Goal: Task Accomplishment & Management: Use online tool/utility

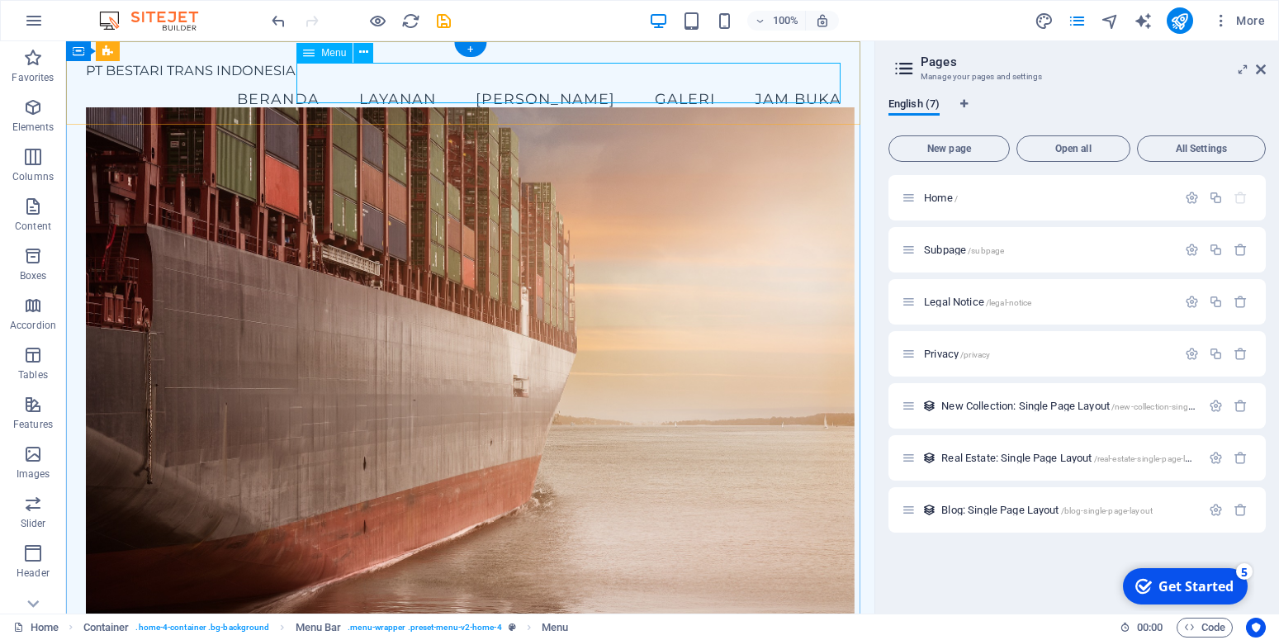
click at [798, 84] on nav "Beranda Layanan Tim Galeri Jam Buka" at bounding box center [470, 98] width 768 height 41
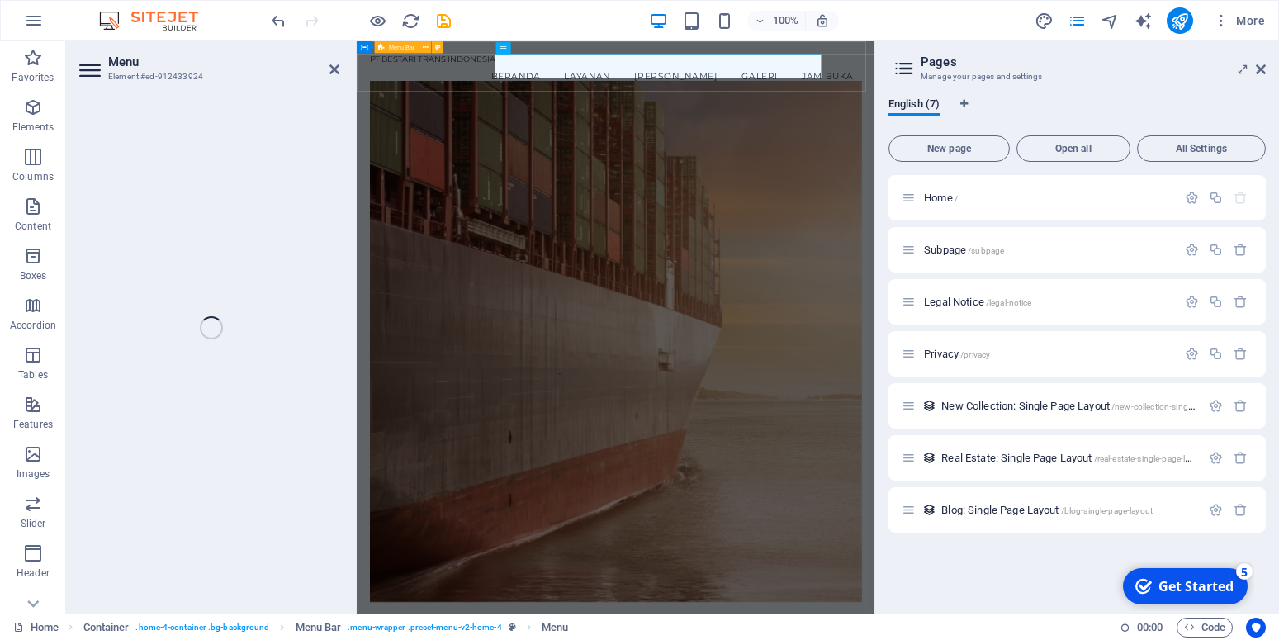
select select
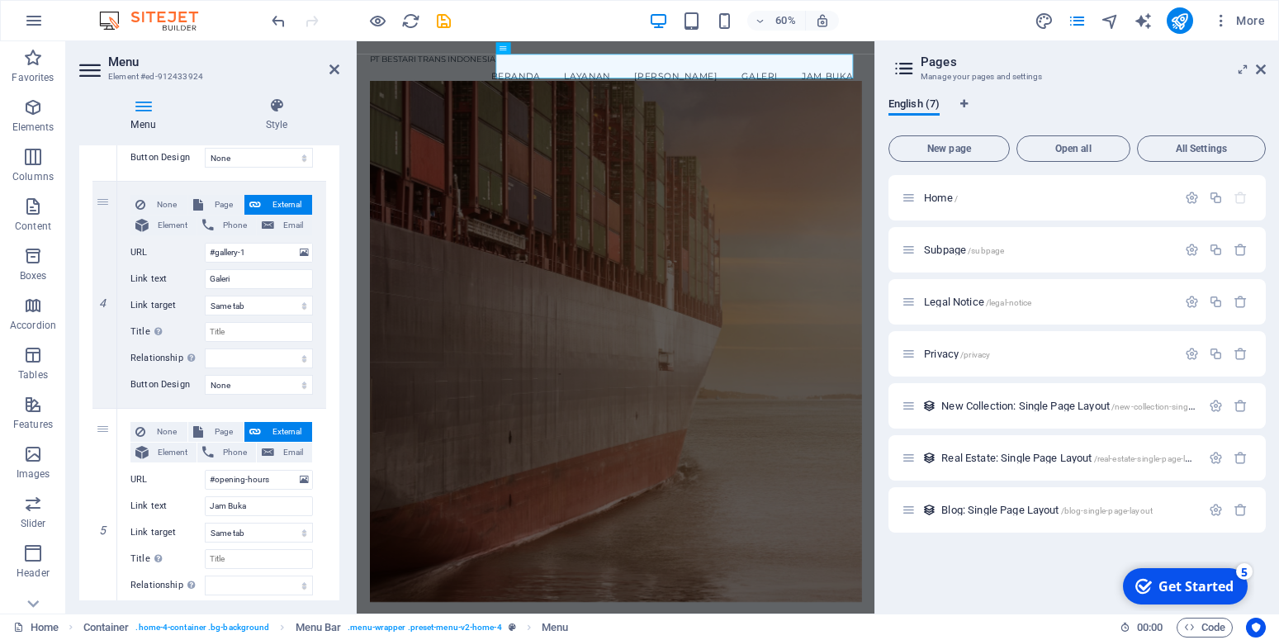
scroll to position [884, 0]
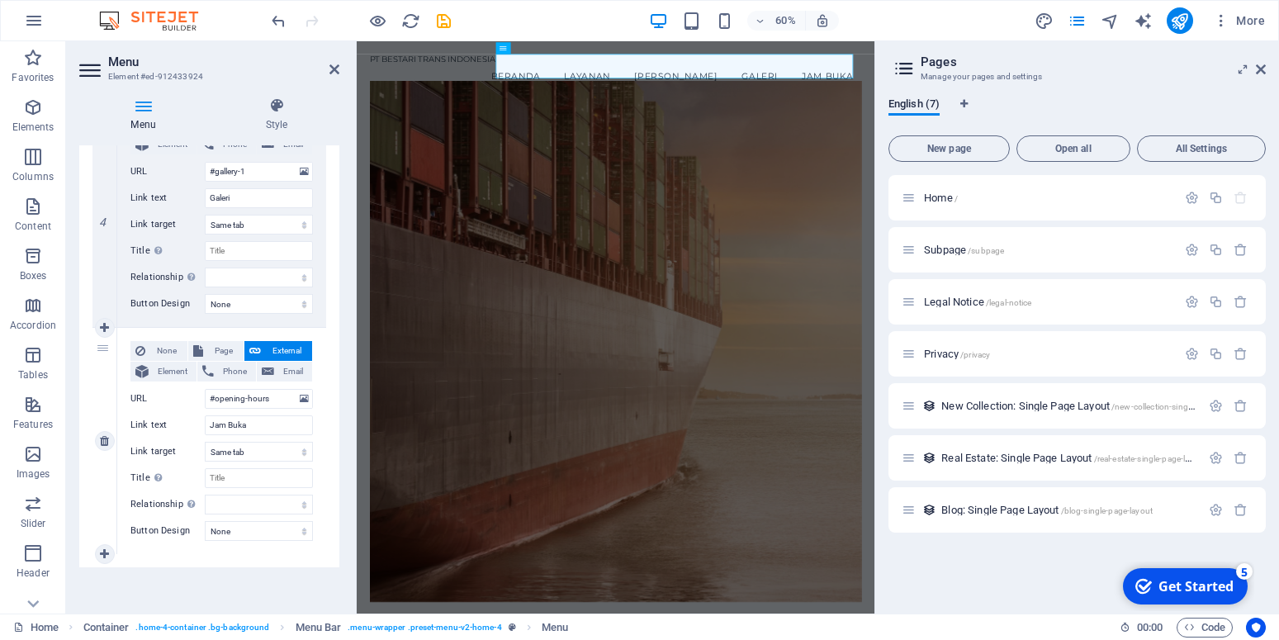
click at [103, 349] on div "5" at bounding box center [104, 441] width 25 height 226
drag, startPoint x: 100, startPoint y: 351, endPoint x: 137, endPoint y: 391, distance: 54.3
click at [137, 391] on div "5 None Page External Element Phone Email Page Home Subpage Legal Notice Privacy…" at bounding box center [209, 441] width 234 height 227
select select
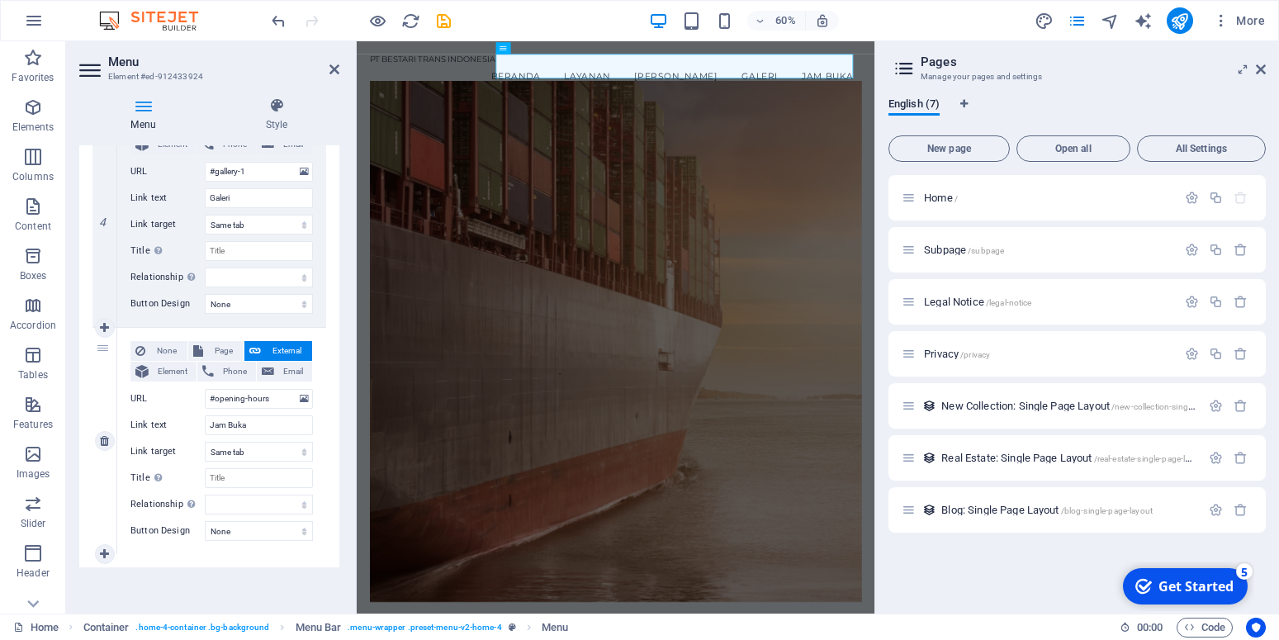
select select
click at [99, 439] on link at bounding box center [105, 441] width 20 height 20
select select
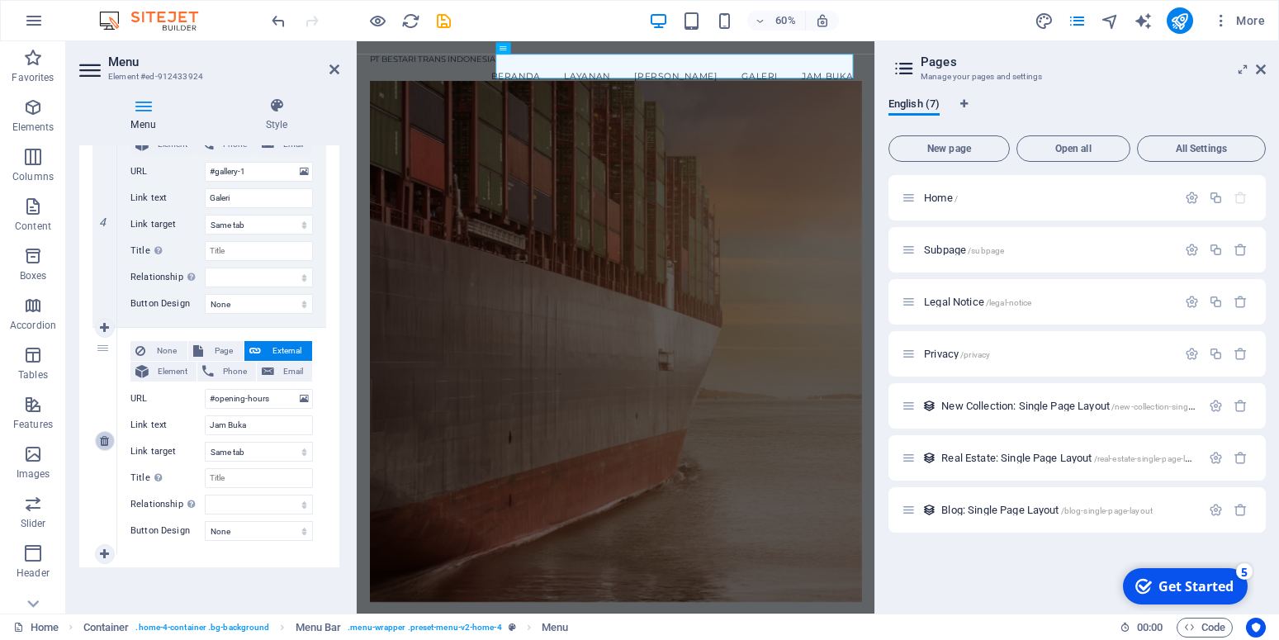
select select
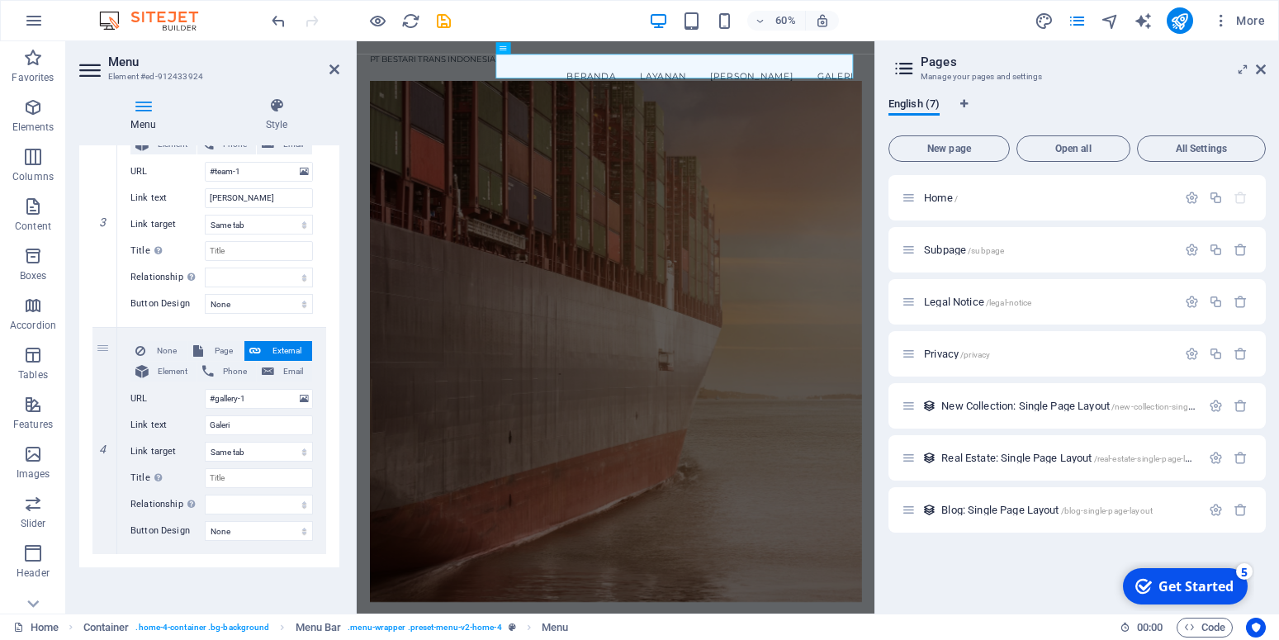
scroll to position [656, 0]
click at [0, 0] on link at bounding box center [0, 0] width 0 height 0
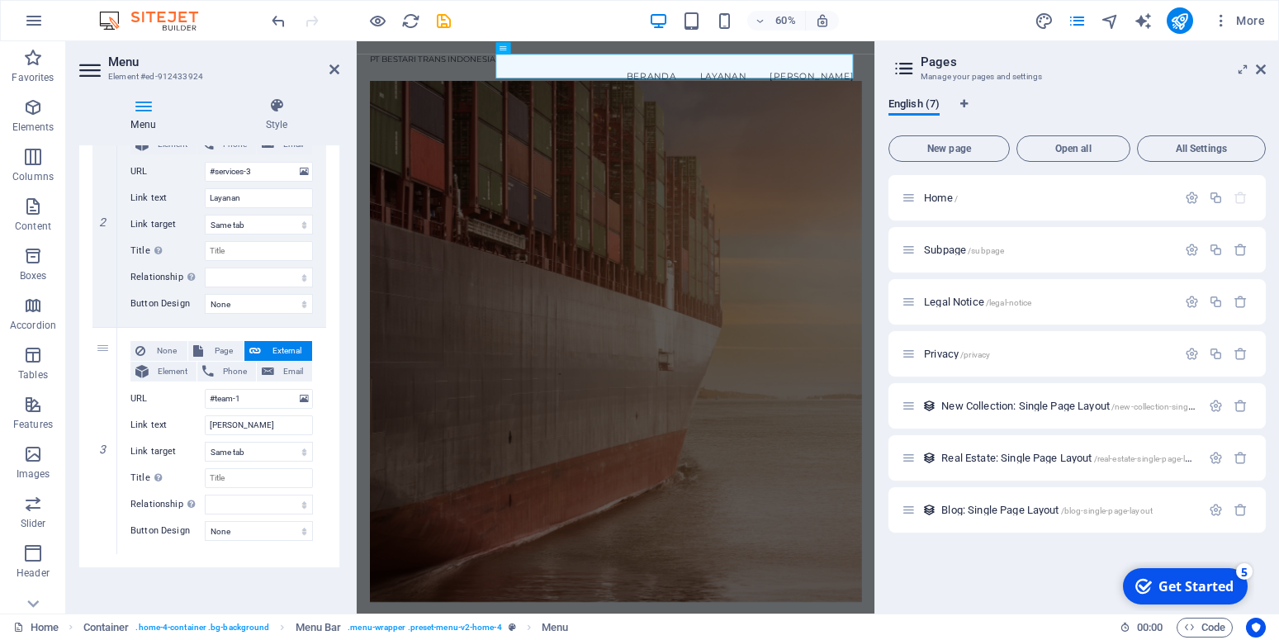
select select
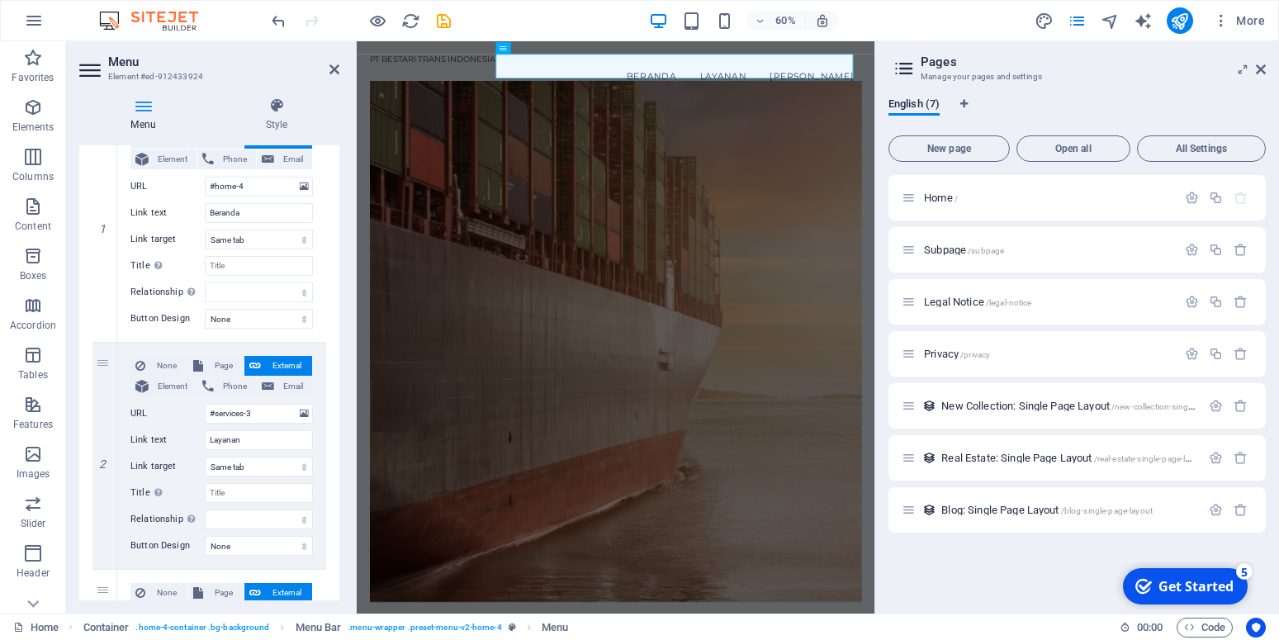
scroll to position [0, 0]
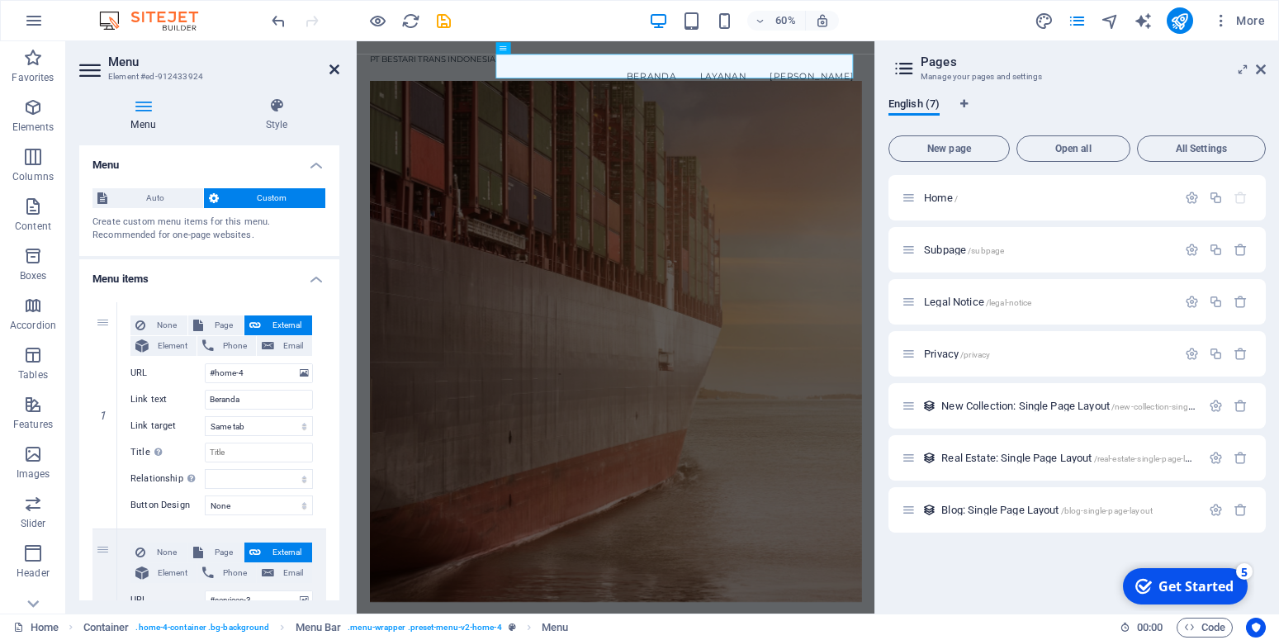
click at [334, 67] on icon at bounding box center [334, 69] width 10 height 13
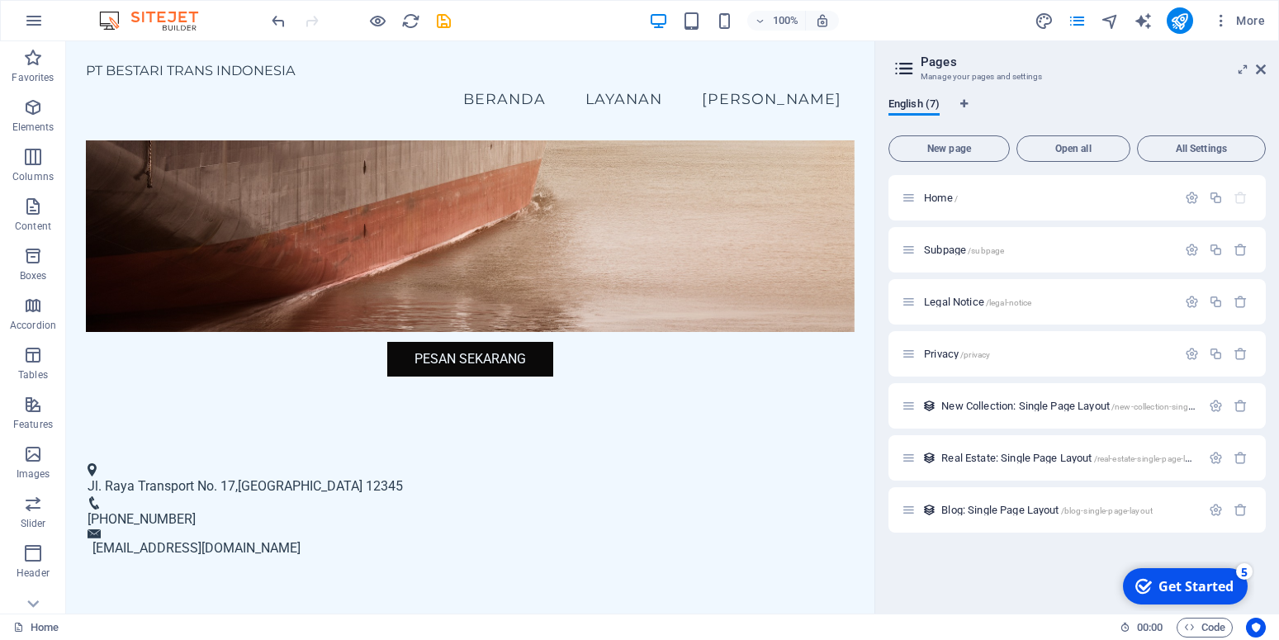
scroll to position [381, 0]
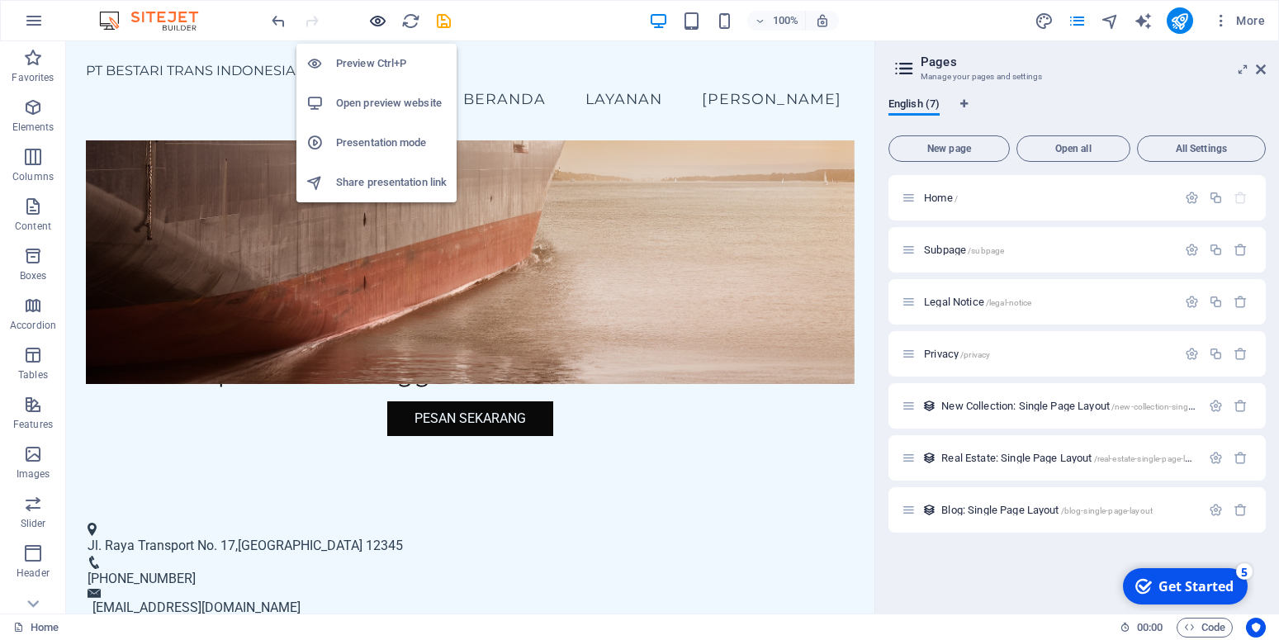
click at [375, 15] on icon "button" at bounding box center [377, 21] width 19 height 19
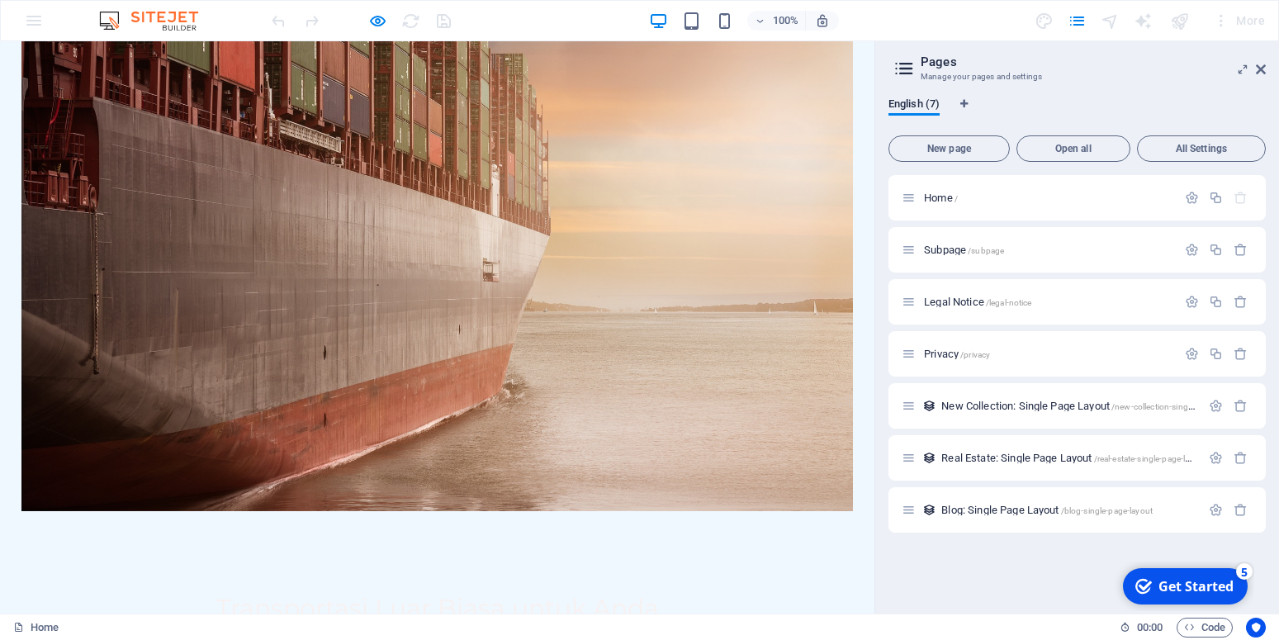
scroll to position [0, 0]
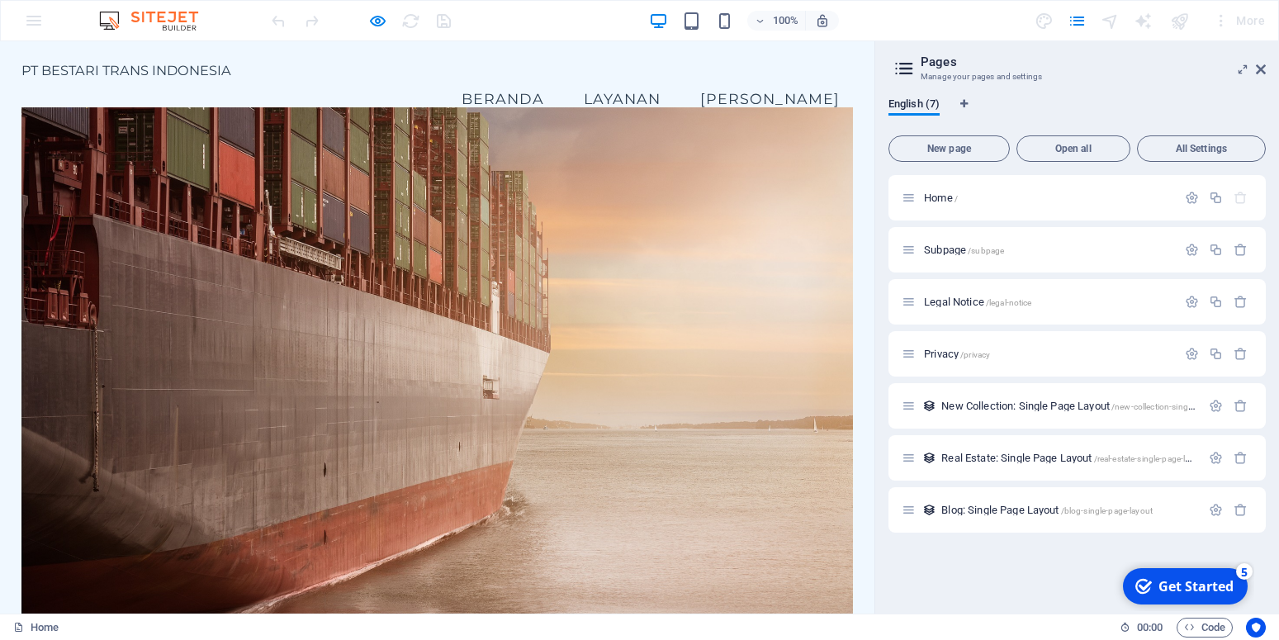
click at [674, 78] on link "Layanan" at bounding box center [622, 98] width 103 height 41
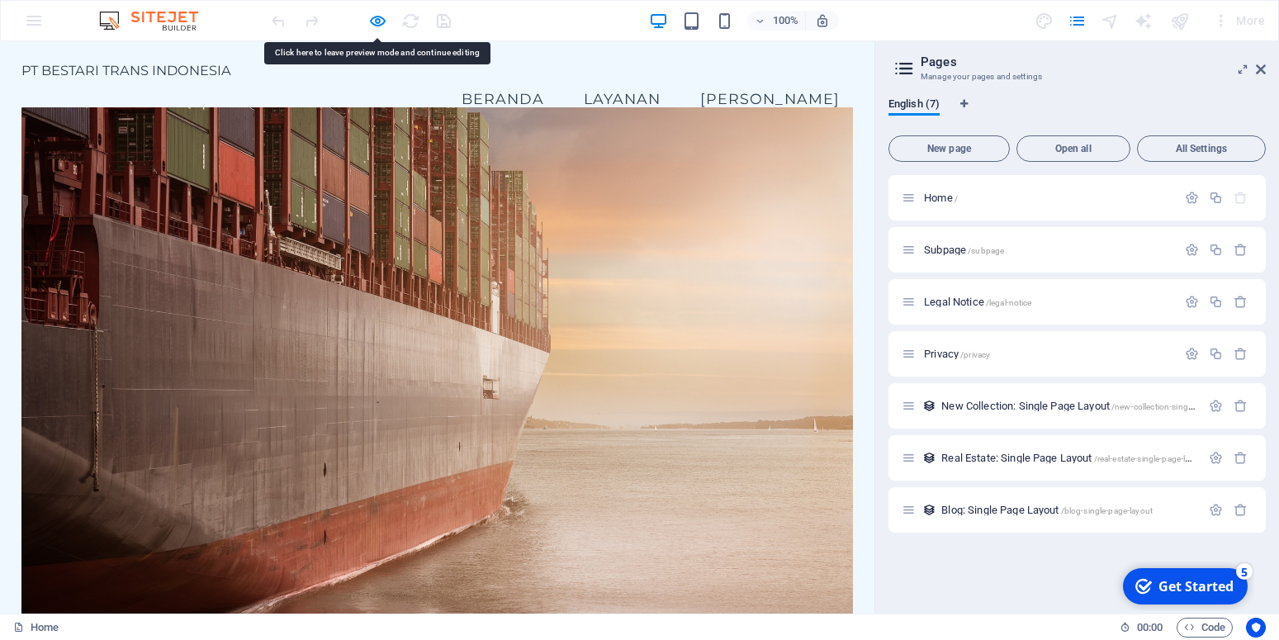
click at [830, 88] on link "[PERSON_NAME]" at bounding box center [770, 98] width 166 height 41
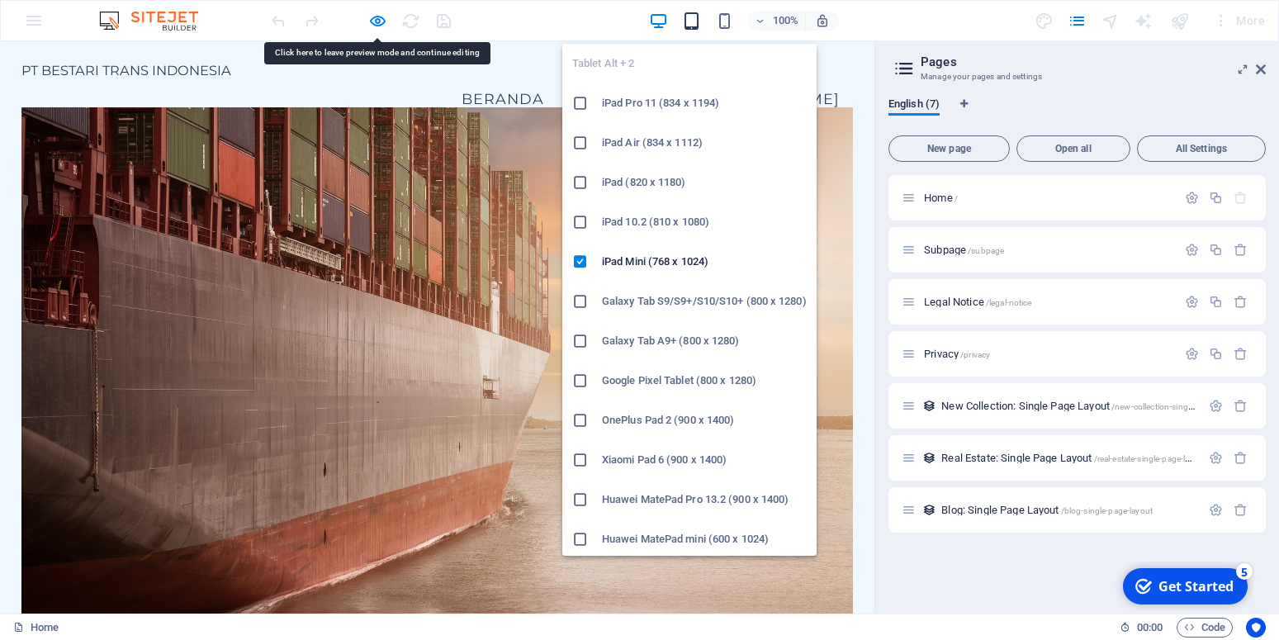
click at [692, 17] on icon "button" at bounding box center [691, 21] width 19 height 19
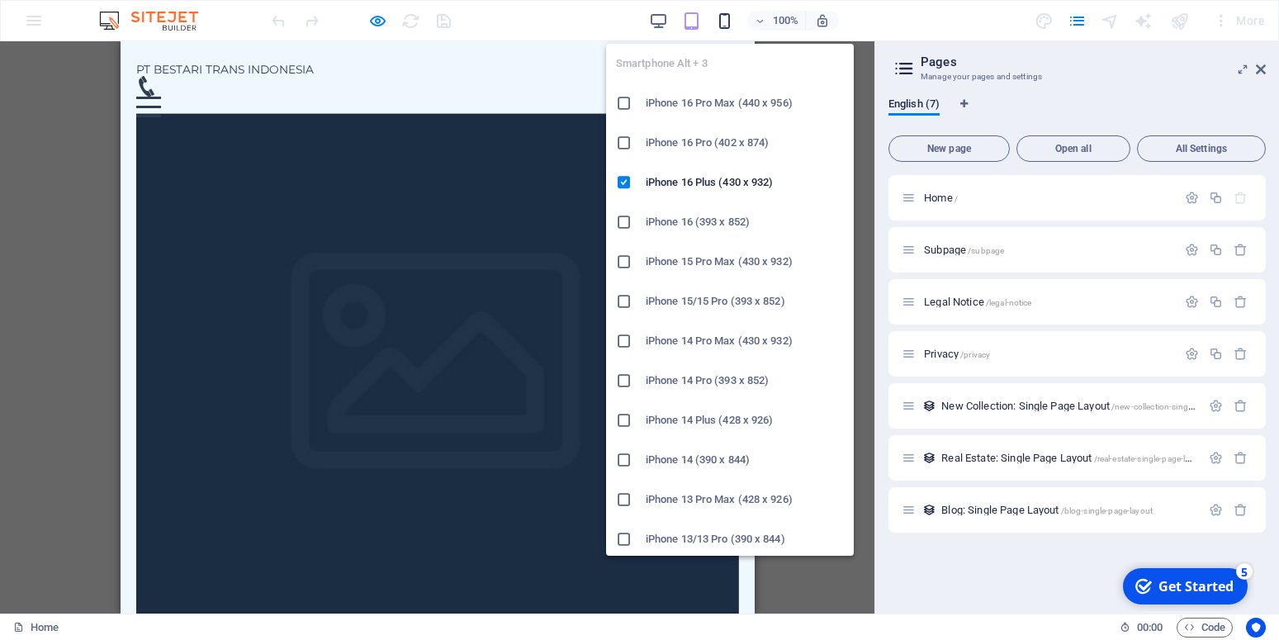
click at [723, 23] on icon "button" at bounding box center [724, 21] width 19 height 19
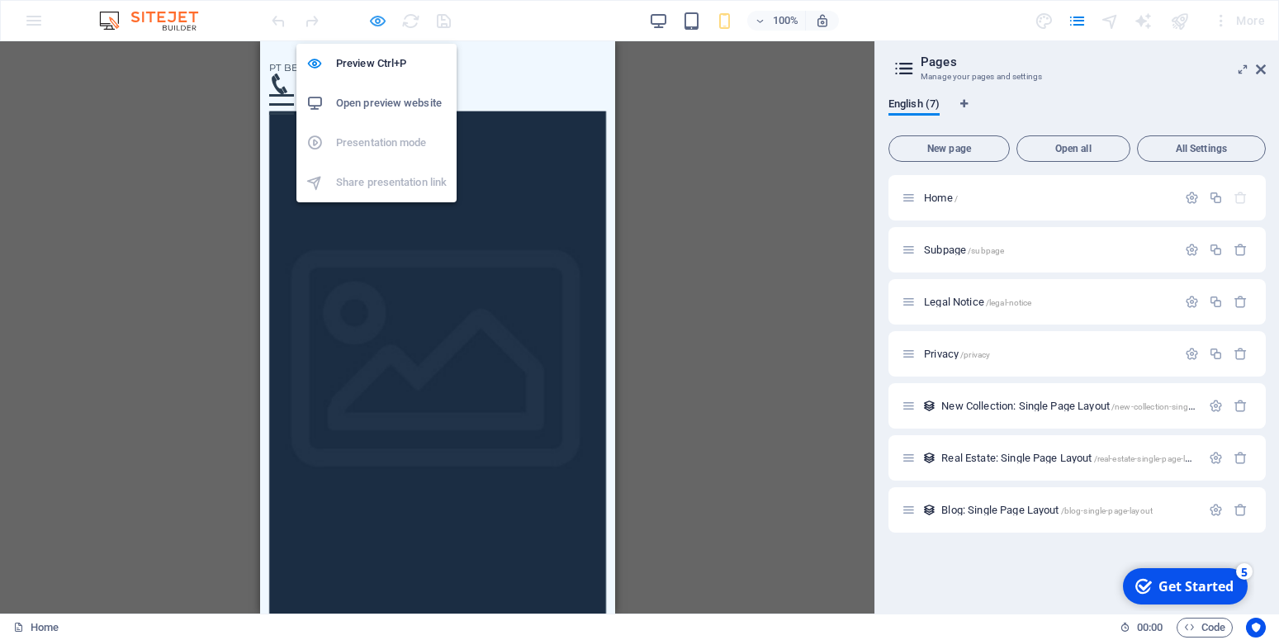
click at [377, 18] on icon "button" at bounding box center [377, 21] width 19 height 19
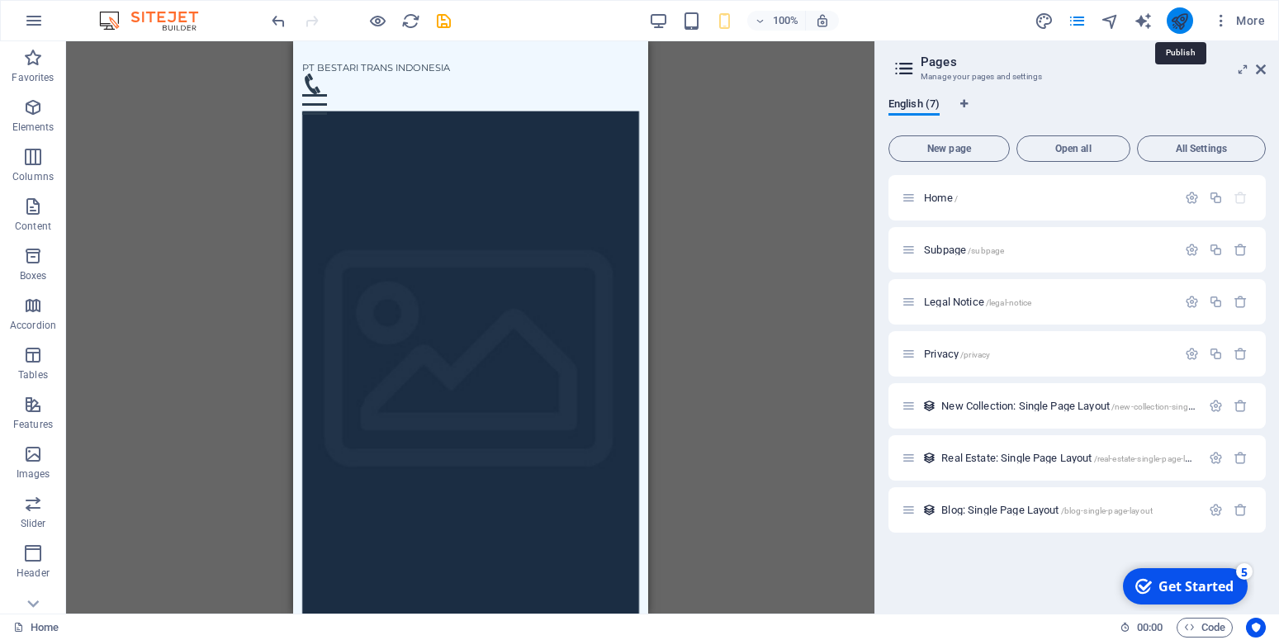
click at [1182, 17] on icon "publish" at bounding box center [1179, 21] width 19 height 19
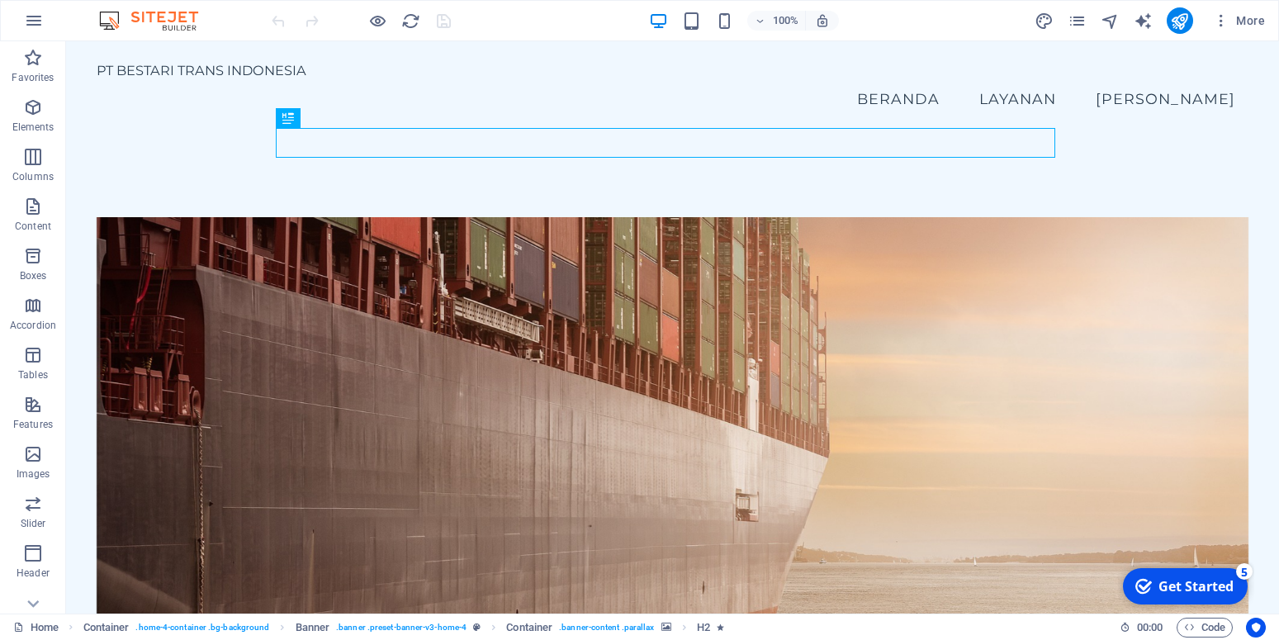
scroll to position [300, 0]
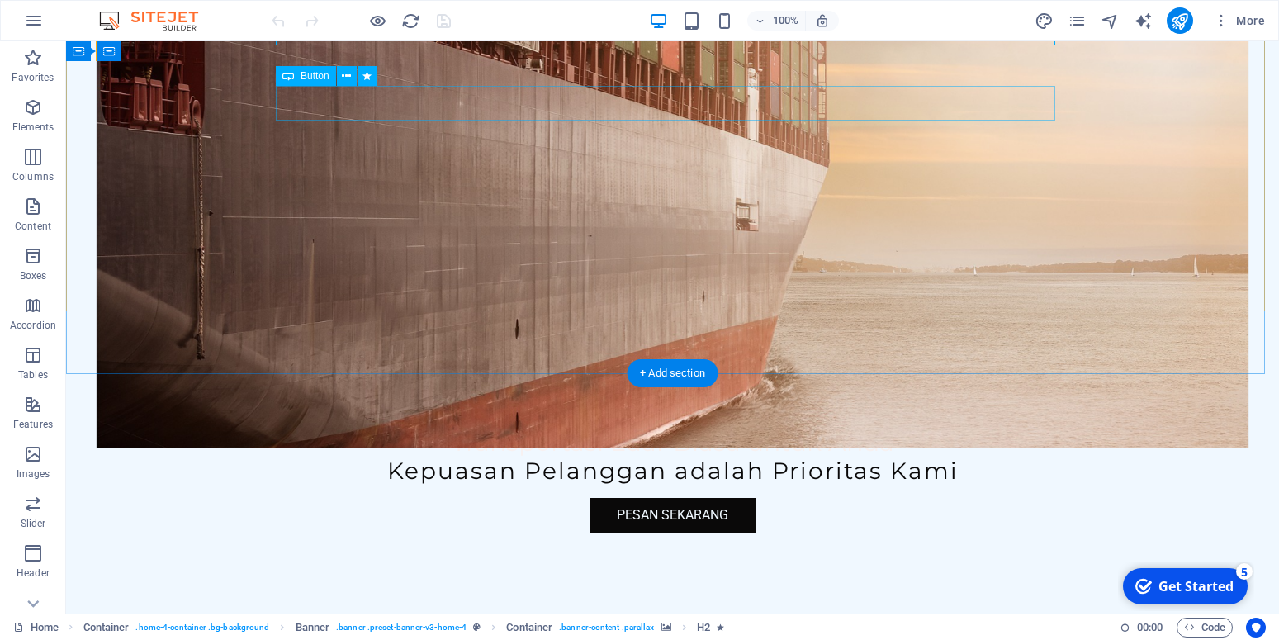
click at [661, 498] on div "Pesan Sekarang" at bounding box center [673, 515] width 780 height 35
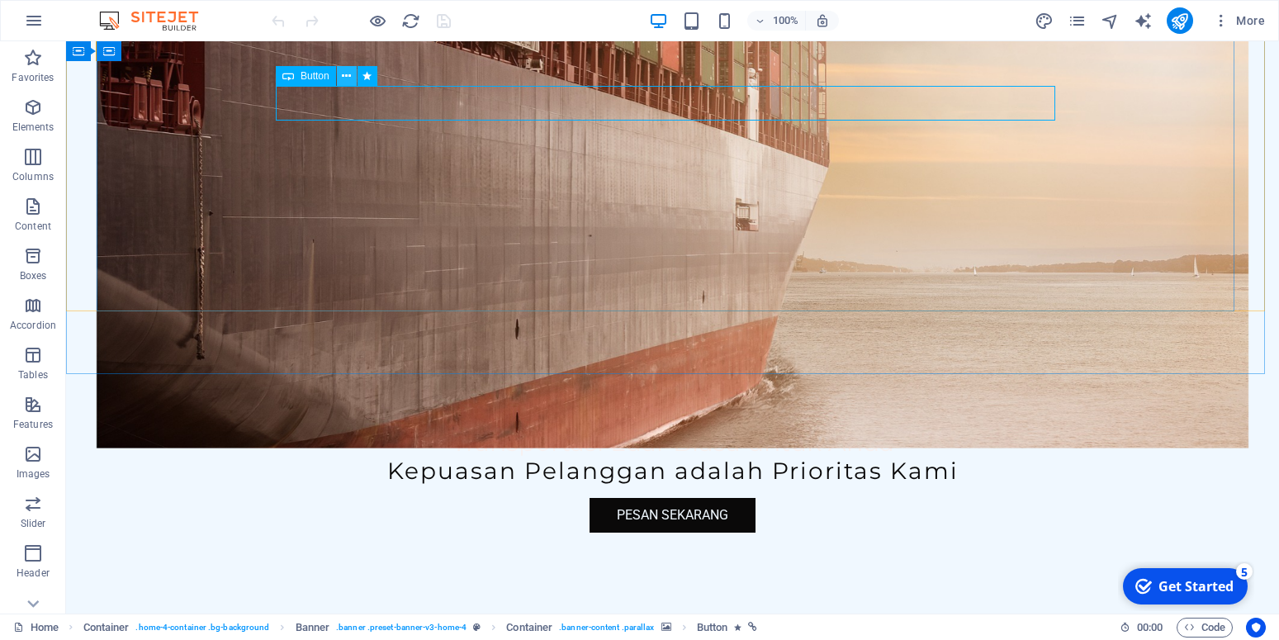
click at [347, 75] on icon at bounding box center [346, 76] width 9 height 17
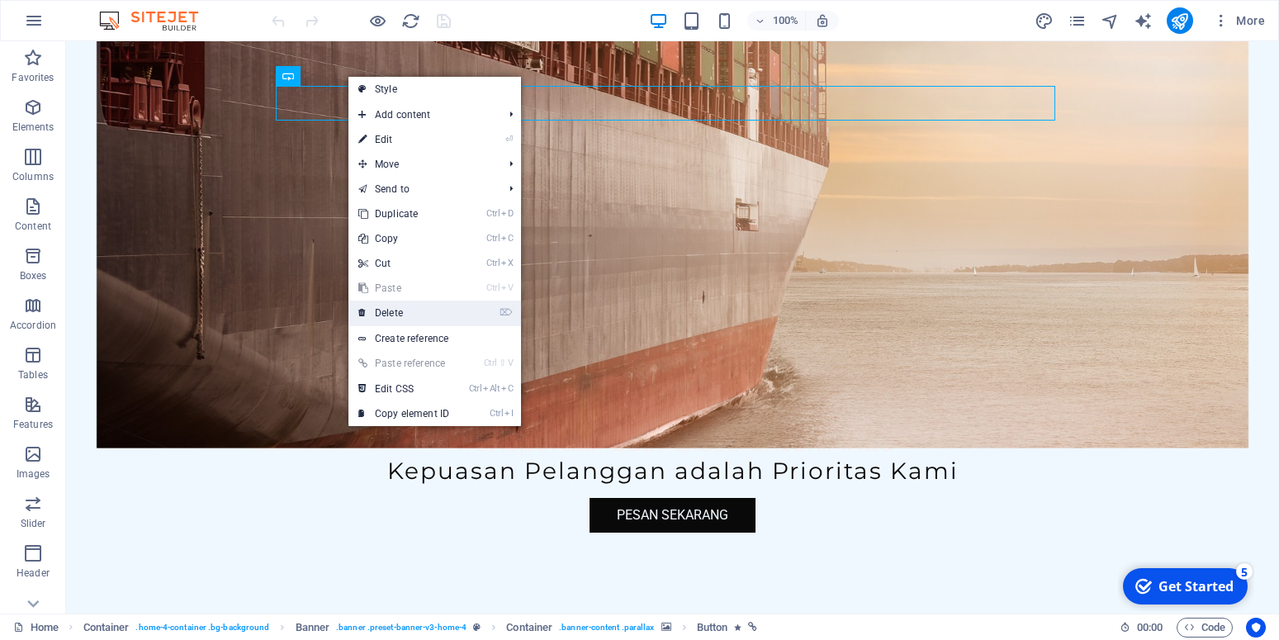
click at [394, 308] on link "⌦ Delete" at bounding box center [403, 313] width 111 height 25
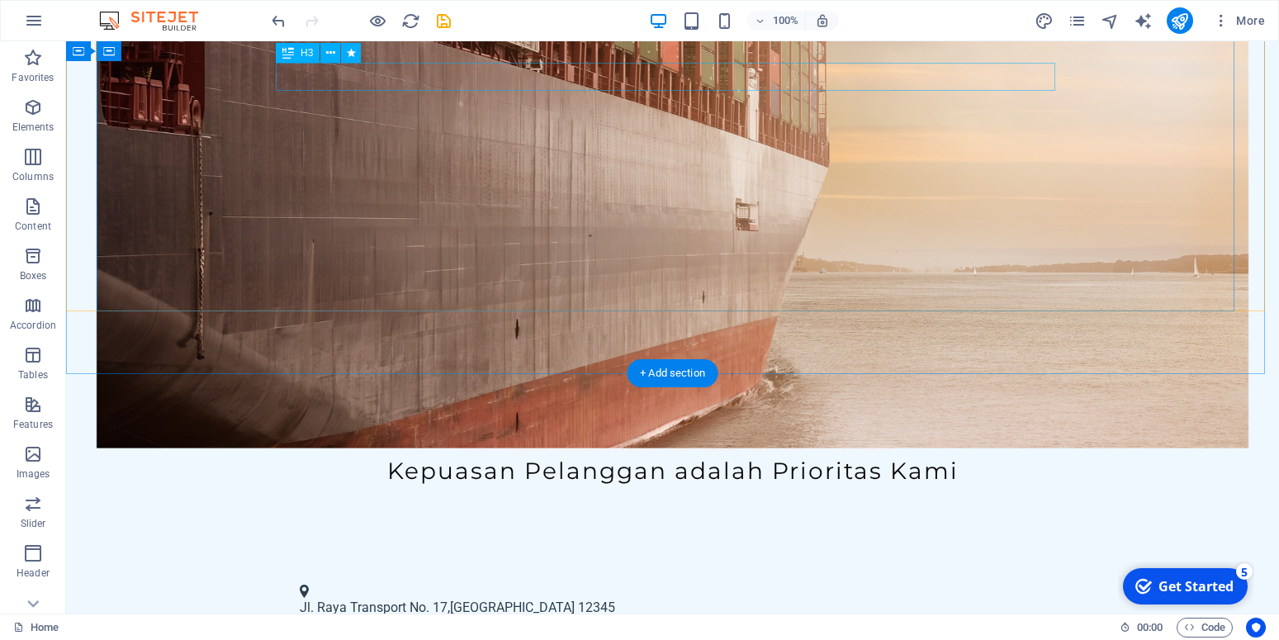
click at [793, 457] on div "Kepuasan Pelanggan adalah Prioritas Kami" at bounding box center [673, 471] width 780 height 28
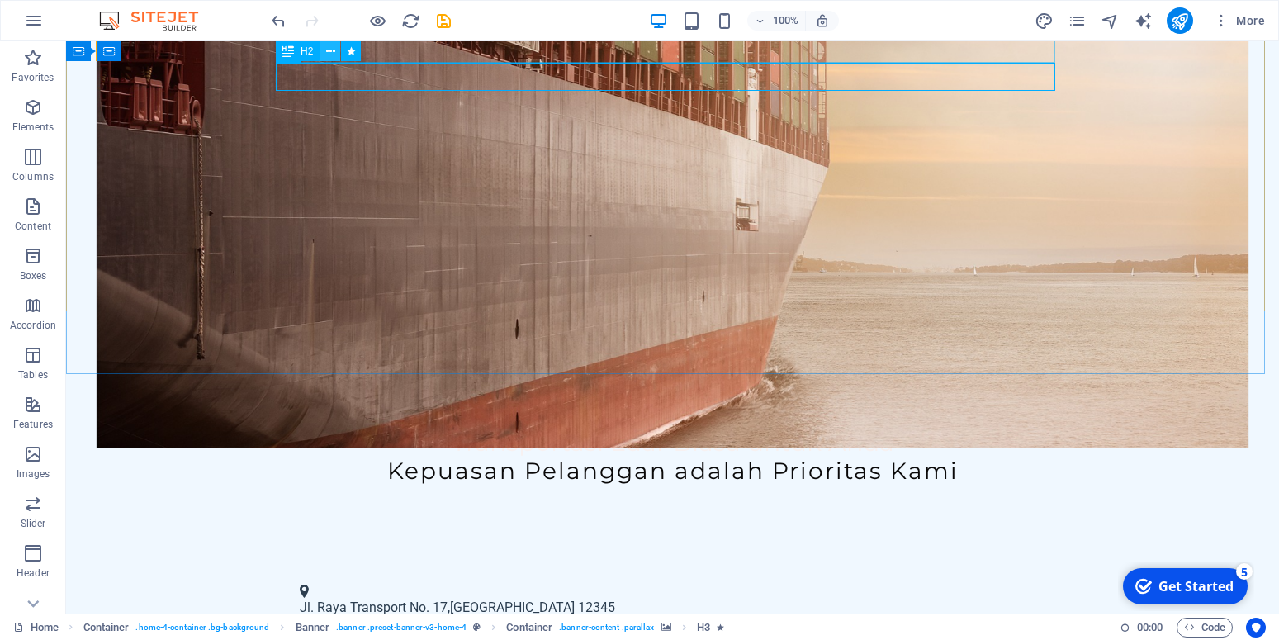
click at [330, 49] on icon at bounding box center [330, 51] width 9 height 17
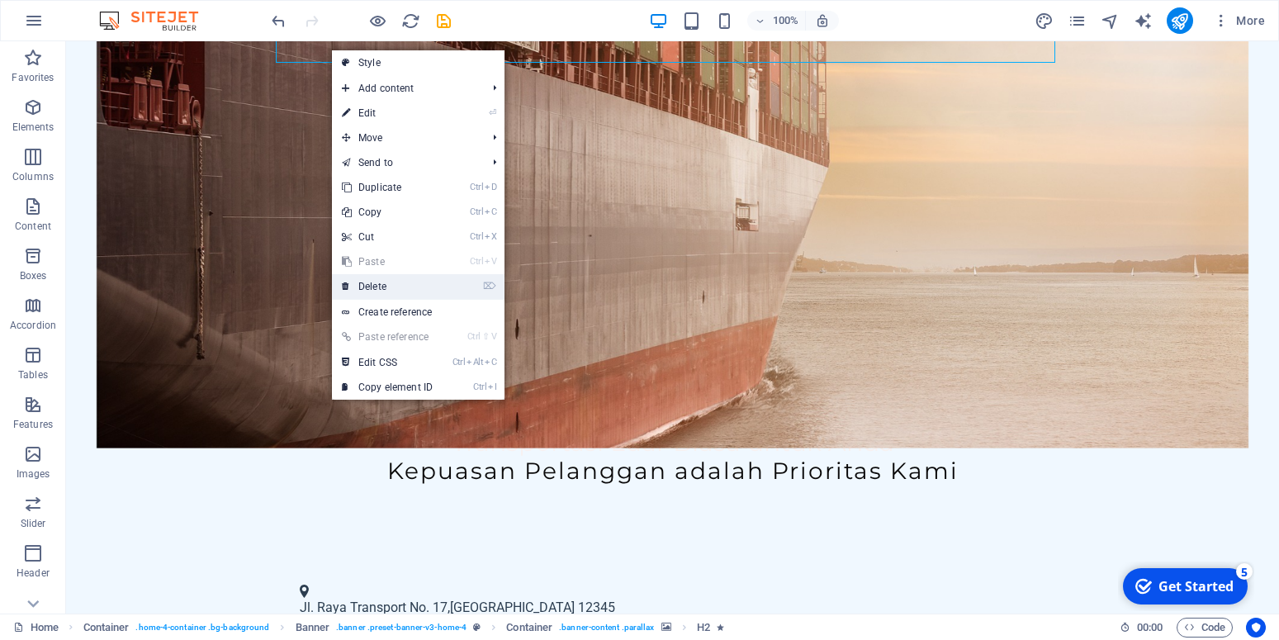
click at [378, 279] on link "⌦ Delete" at bounding box center [387, 286] width 111 height 25
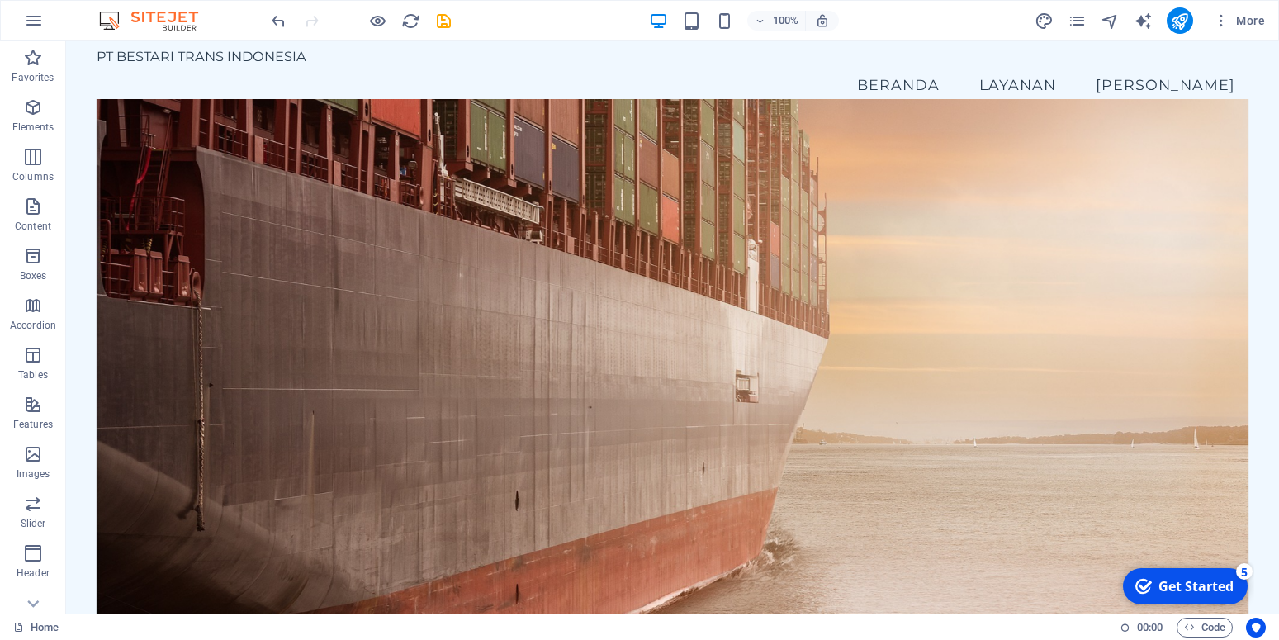
scroll to position [0, 0]
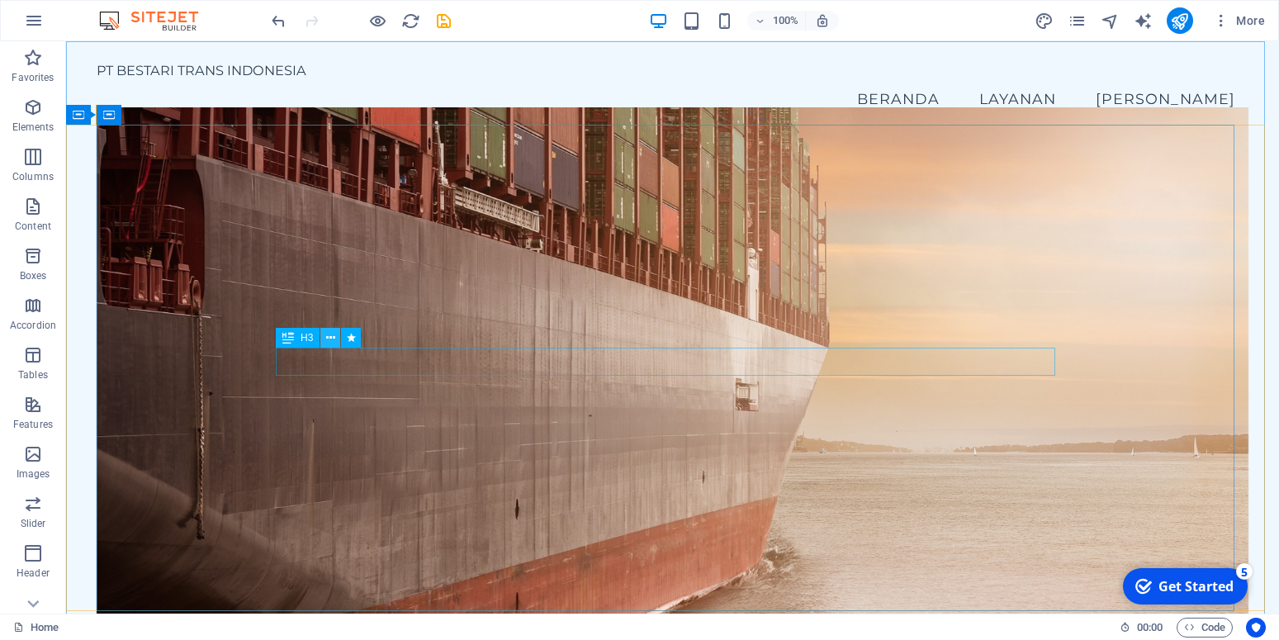
click at [323, 329] on button at bounding box center [330, 338] width 20 height 20
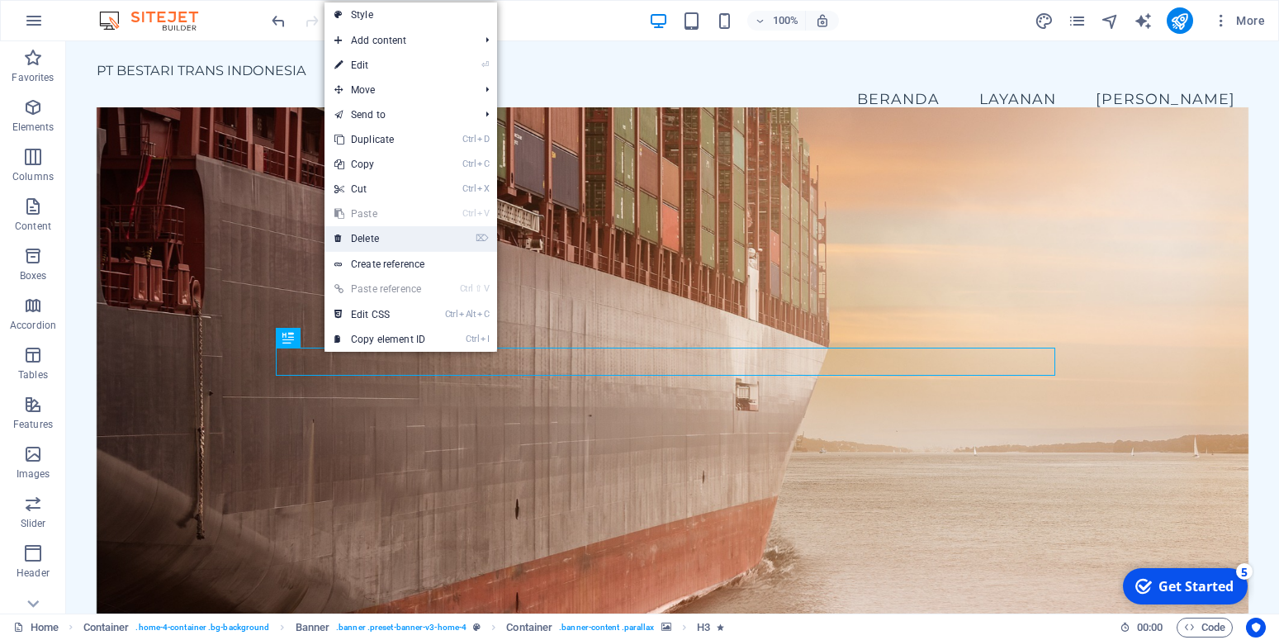
click at [389, 239] on link "⌦ Delete" at bounding box center [380, 238] width 111 height 25
